Goal: Communication & Community: Answer question/provide support

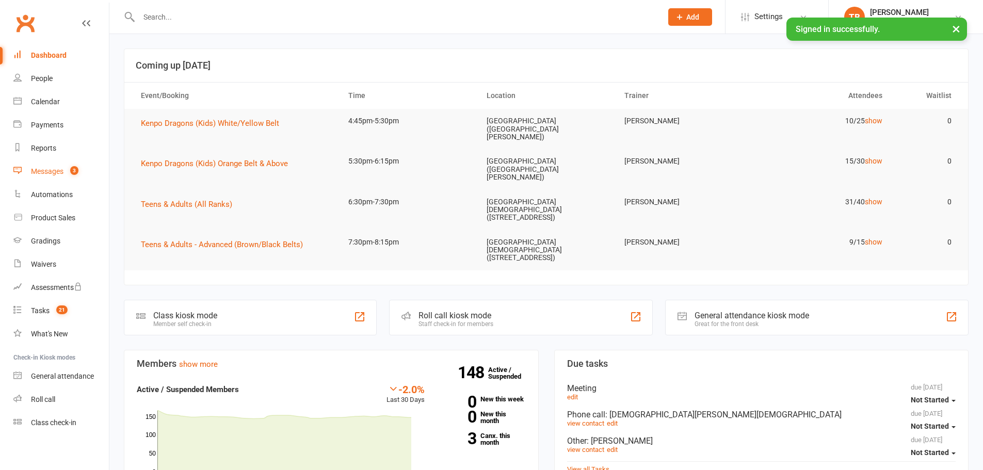
click at [56, 172] on div "Messages" at bounding box center [47, 171] width 33 height 8
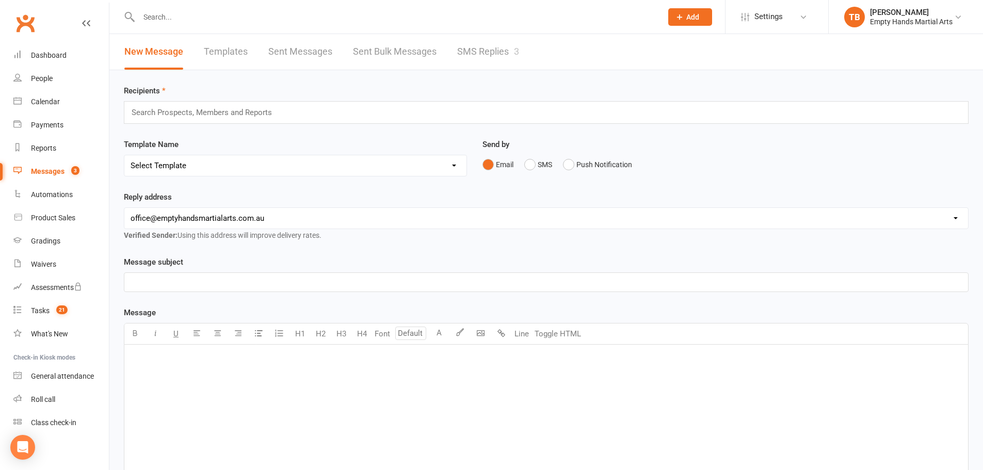
click at [495, 42] on link "SMS Replies 3" at bounding box center [488, 52] width 62 height 36
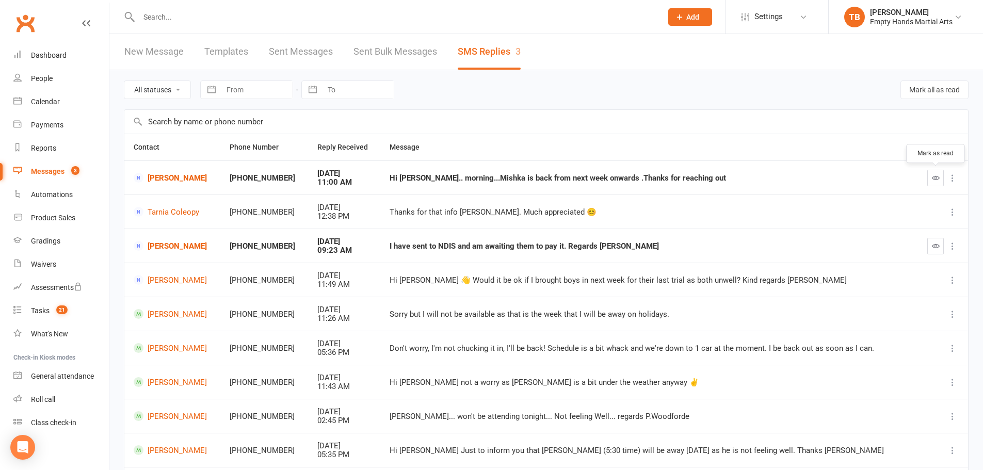
click at [931, 173] on button "button" at bounding box center [935, 178] width 17 height 17
click at [58, 51] on div "Dashboard" at bounding box center [49, 55] width 36 height 8
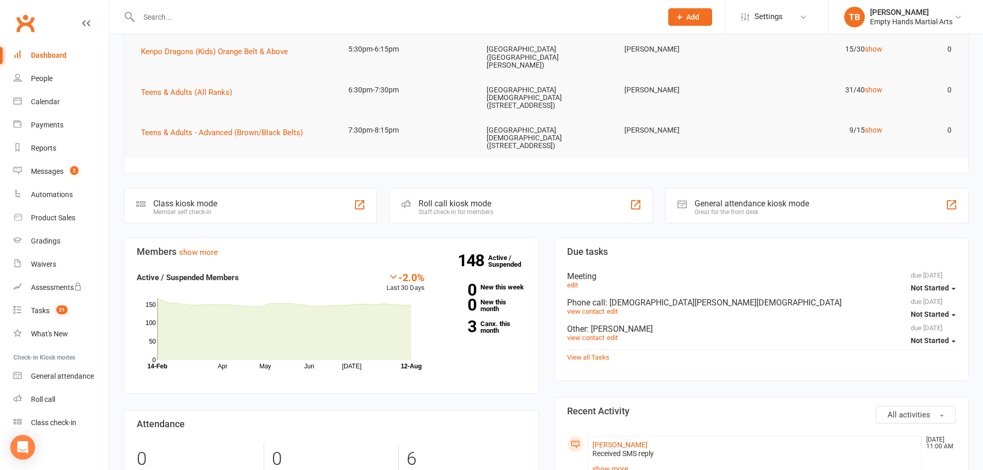
scroll to position [52, 0]
